Goal: Check status: Check status

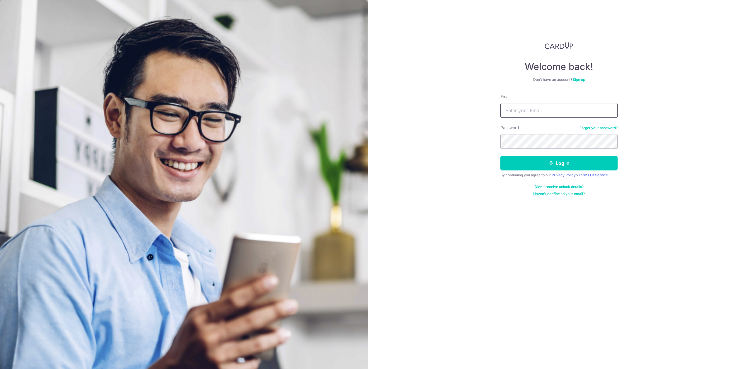
click at [543, 115] on input "Email" at bounding box center [558, 110] width 117 height 15
type input "[EMAIL_ADDRESS][DOMAIN_NAME]"
click at [500, 156] on button "Log in" at bounding box center [558, 163] width 117 height 15
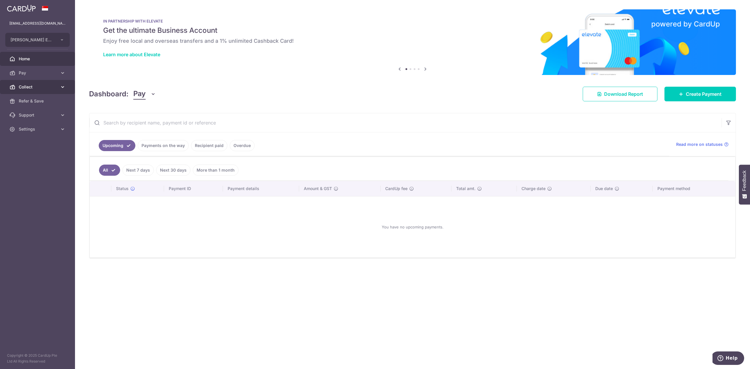
click at [39, 83] on link "Collect" at bounding box center [37, 87] width 75 height 14
click at [50, 131] on span "Payment Requests" at bounding box center [38, 129] width 39 height 6
click at [30, 97] on link "Dashboard" at bounding box center [37, 101] width 75 height 14
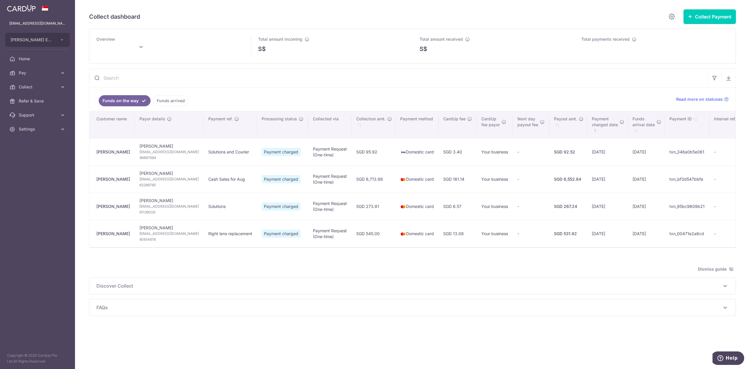
type input "[DATE]"
click at [183, 84] on input "text" at bounding box center [398, 78] width 618 height 19
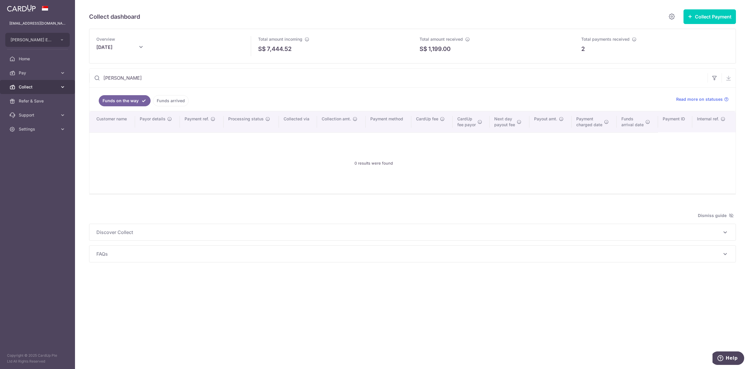
type input "[PERSON_NAME]"
click at [26, 85] on span "Collect" at bounding box center [38, 87] width 39 height 6
click at [39, 101] on span "Dashboard" at bounding box center [38, 101] width 39 height 6
click at [128, 72] on input "text" at bounding box center [398, 78] width 618 height 19
type input "[PERSON_NAME]"
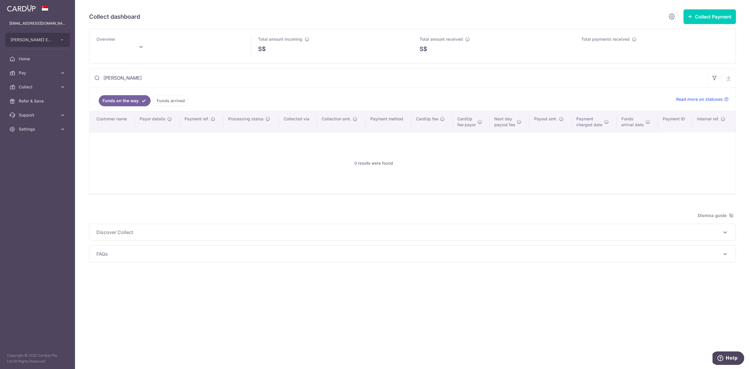
click at [162, 105] on link "Funds arrived" at bounding box center [171, 100] width 36 height 11
click at [179, 109] on ul "Funds on the way Funds arrived" at bounding box center [379, 99] width 580 height 23
click at [177, 99] on link "Funds arrived" at bounding box center [167, 100] width 44 height 11
click at [50, 134] on link "Settings" at bounding box center [37, 129] width 75 height 14
click at [36, 157] on span "Logout" at bounding box center [38, 157] width 39 height 6
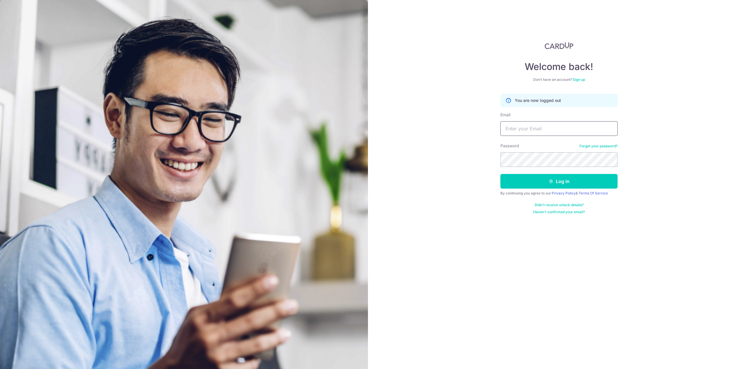
drag, startPoint x: 523, startPoint y: 127, endPoint x: 529, endPoint y: 126, distance: 6.0
click at [524, 127] on input "Email" at bounding box center [558, 128] width 117 height 15
type input "contact@eyebracesclinic.com"
click at [500, 174] on button "Log in" at bounding box center [558, 181] width 117 height 15
